Goal: Task Accomplishment & Management: Manage account settings

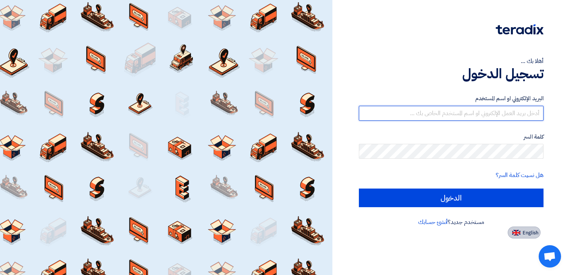
type input "[EMAIL_ADDRESS][DOMAIN_NAME]"
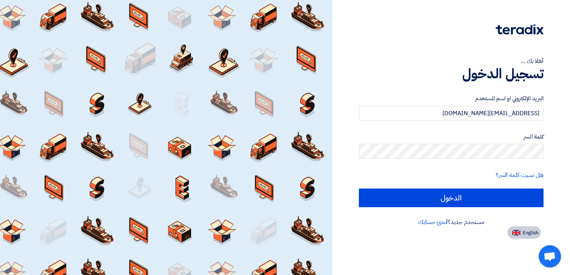
click at [523, 230] on span "English" at bounding box center [530, 232] width 16 height 5
type input "Sign in"
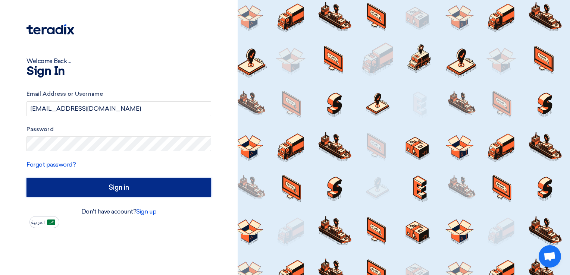
click at [173, 189] on input "Sign in" at bounding box center [118, 187] width 185 height 19
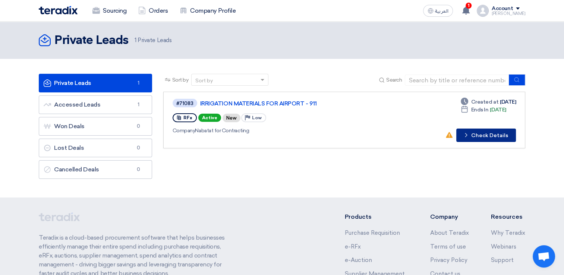
click at [494, 134] on button "Check details Check Details" at bounding box center [486, 135] width 60 height 13
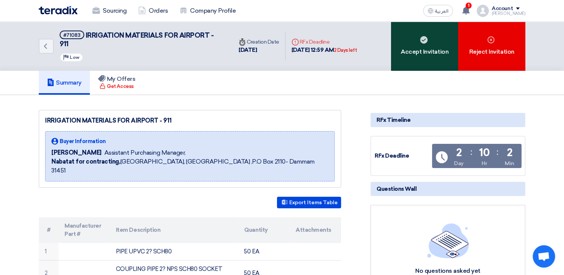
click at [436, 55] on div "Accept Invitation" at bounding box center [424, 46] width 67 height 49
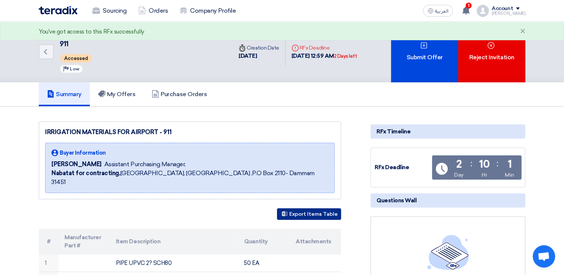
click at [297, 208] on button "Export Items Table" at bounding box center [309, 214] width 64 height 12
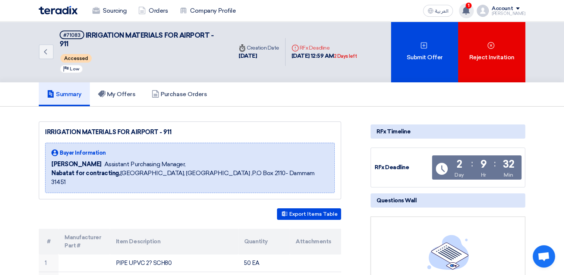
click at [470, 11] on icon at bounding box center [466, 10] width 8 height 8
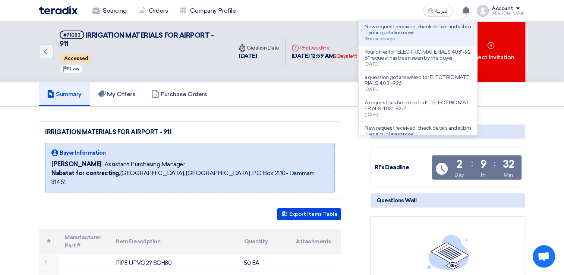
click at [417, 56] on p "Your offer for "ELECTRIC MATERIALS 4031-926" request has been seen by the buyer" at bounding box center [418, 55] width 107 height 12
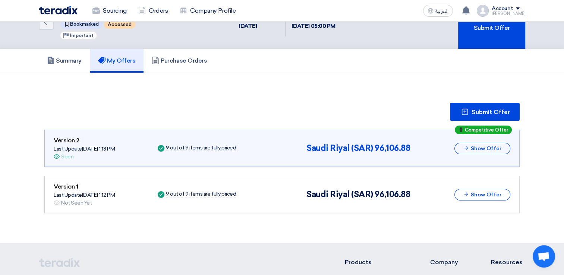
scroll to position [35, 0]
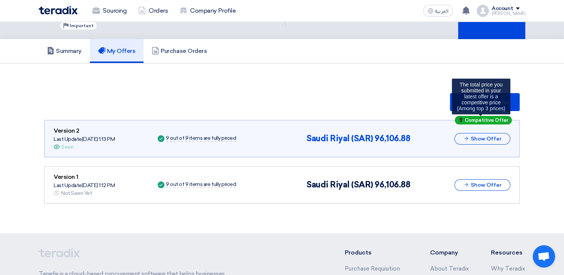
click at [479, 120] on span "Competitive Offer" at bounding box center [486, 120] width 43 height 5
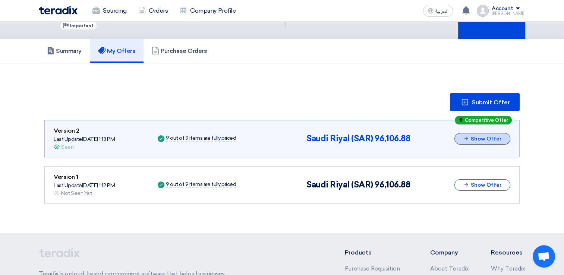
click at [479, 137] on button "Show Offer" at bounding box center [483, 139] width 56 height 12
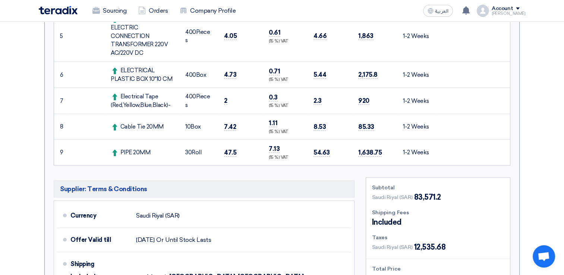
scroll to position [147, 0]
